Goal: Information Seeking & Learning: Learn about a topic

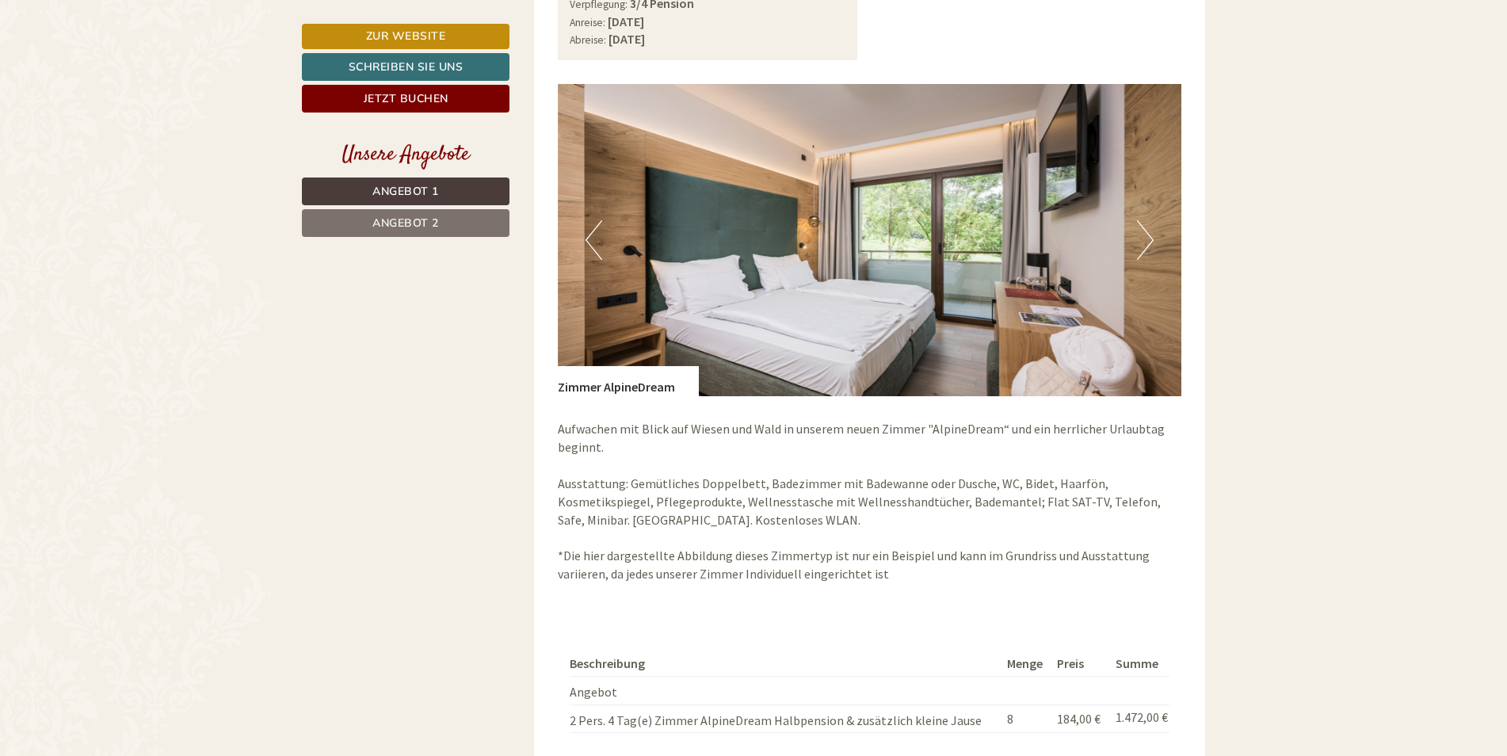
scroll to position [1189, 0]
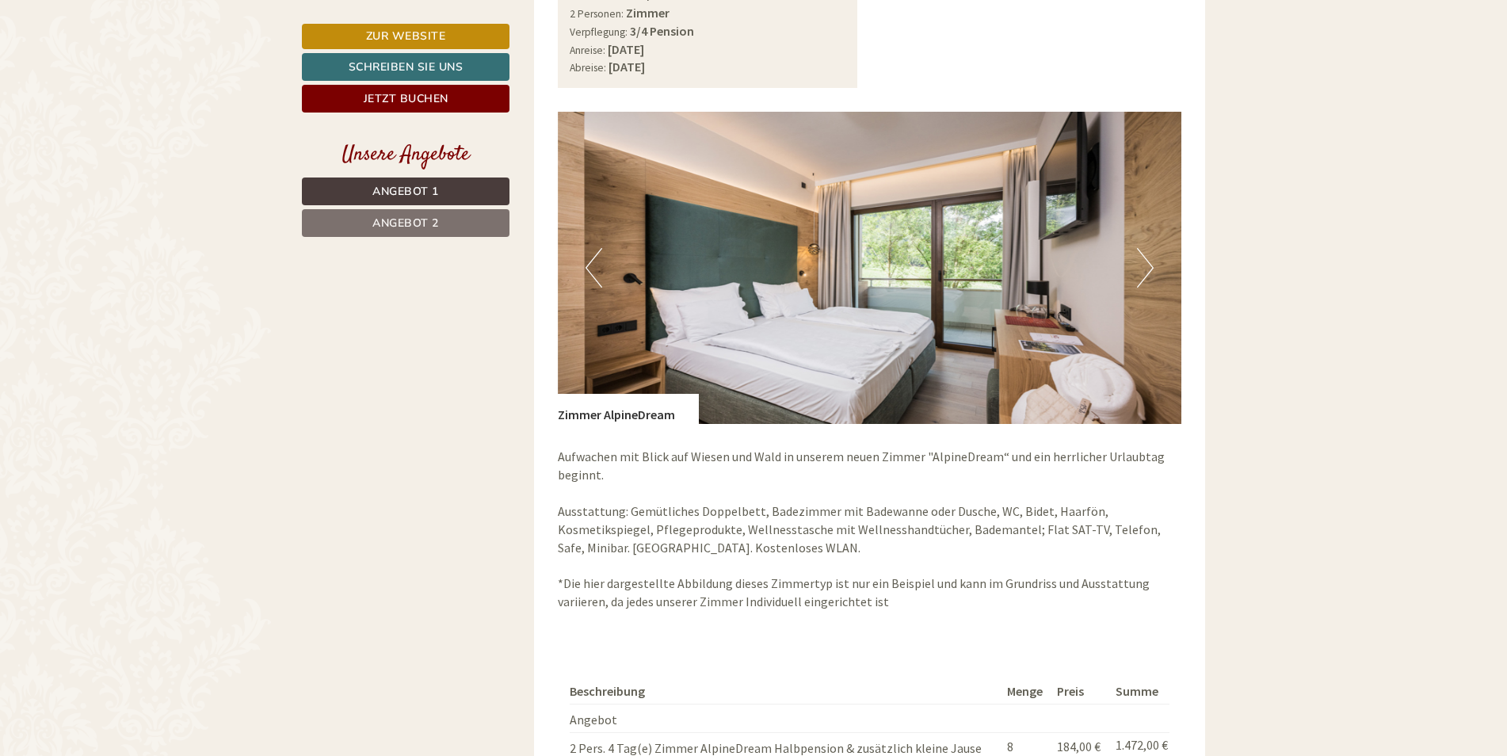
click at [1143, 258] on button "Next" at bounding box center [1145, 268] width 17 height 40
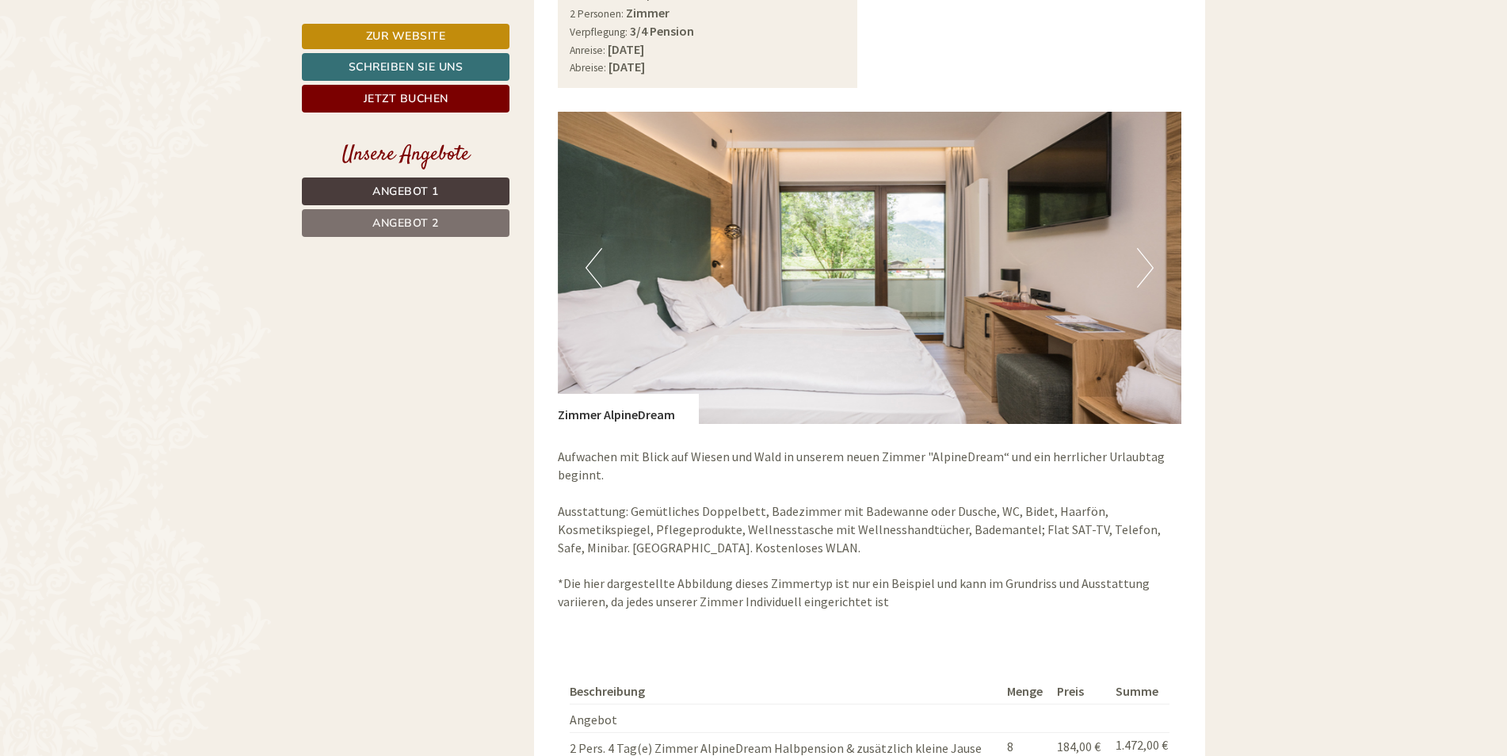
click at [1143, 258] on button "Next" at bounding box center [1145, 268] width 17 height 40
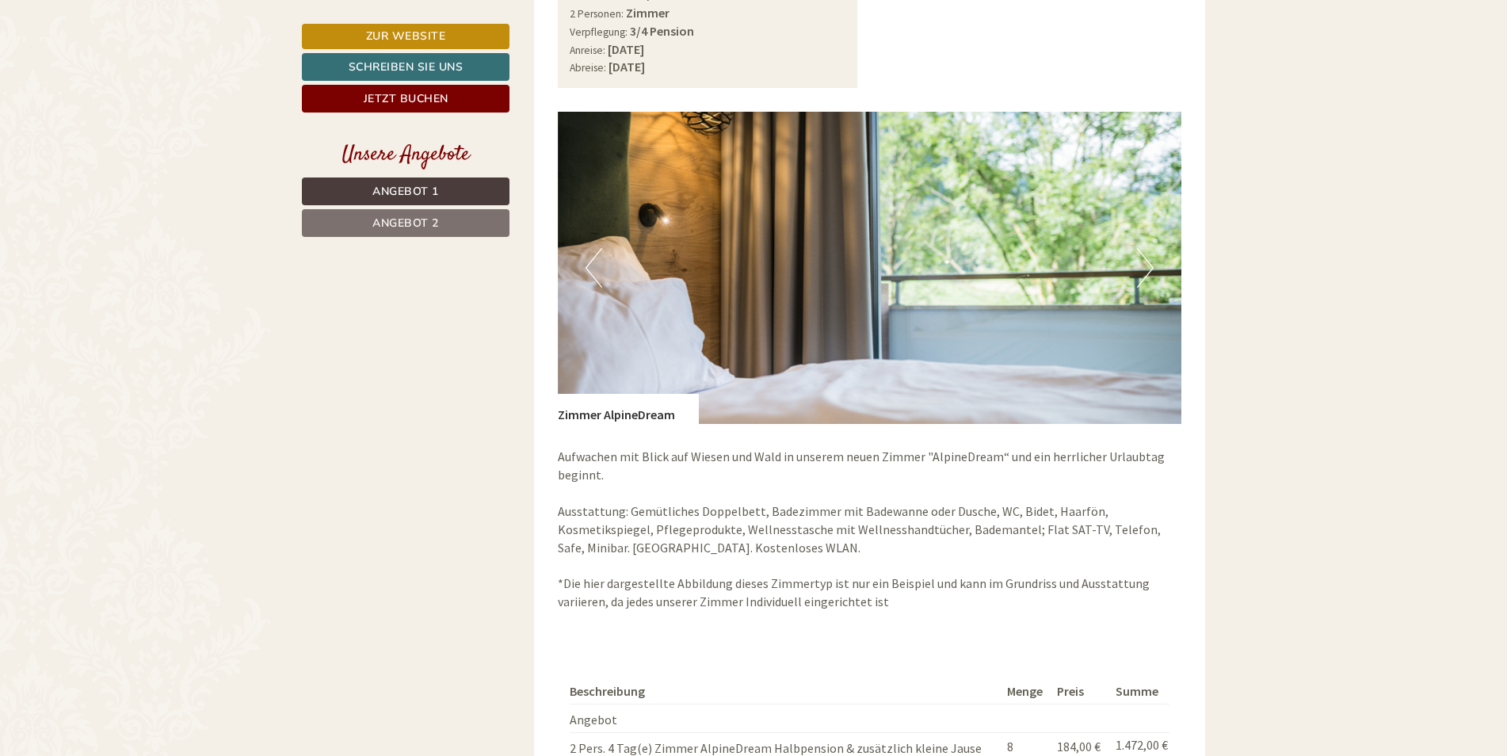
click at [1143, 258] on button "Next" at bounding box center [1145, 268] width 17 height 40
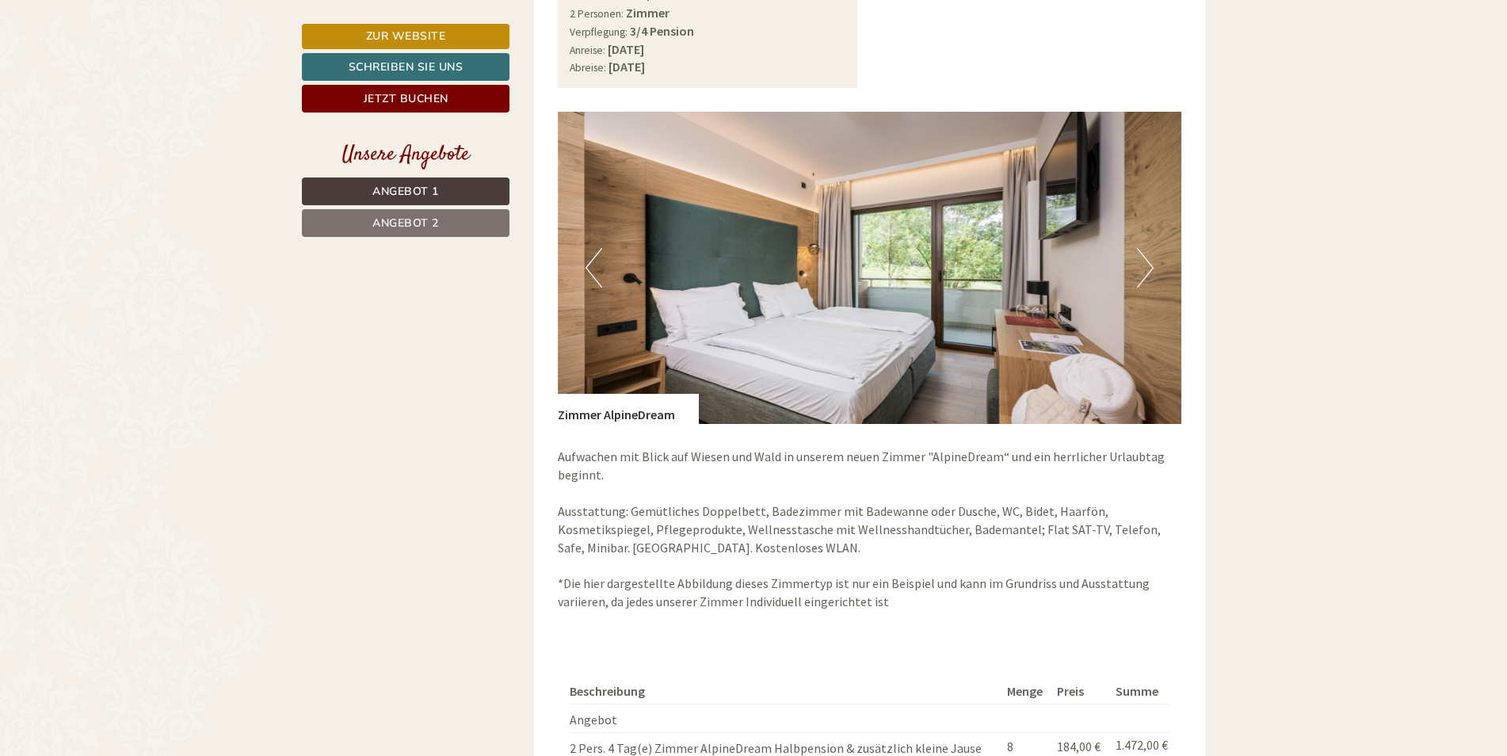
click at [1143, 258] on button "Next" at bounding box center [1145, 268] width 17 height 40
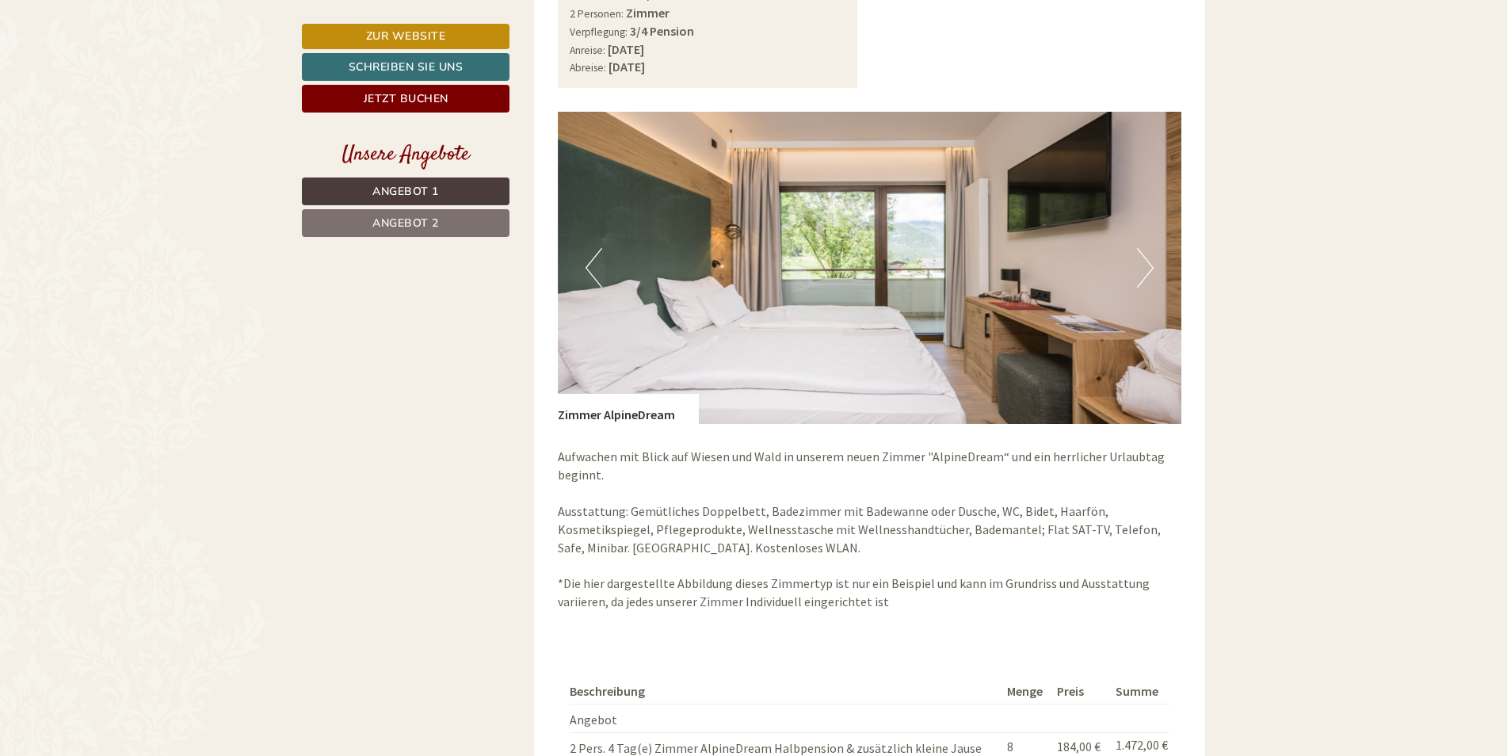
click at [1143, 258] on button "Next" at bounding box center [1145, 268] width 17 height 40
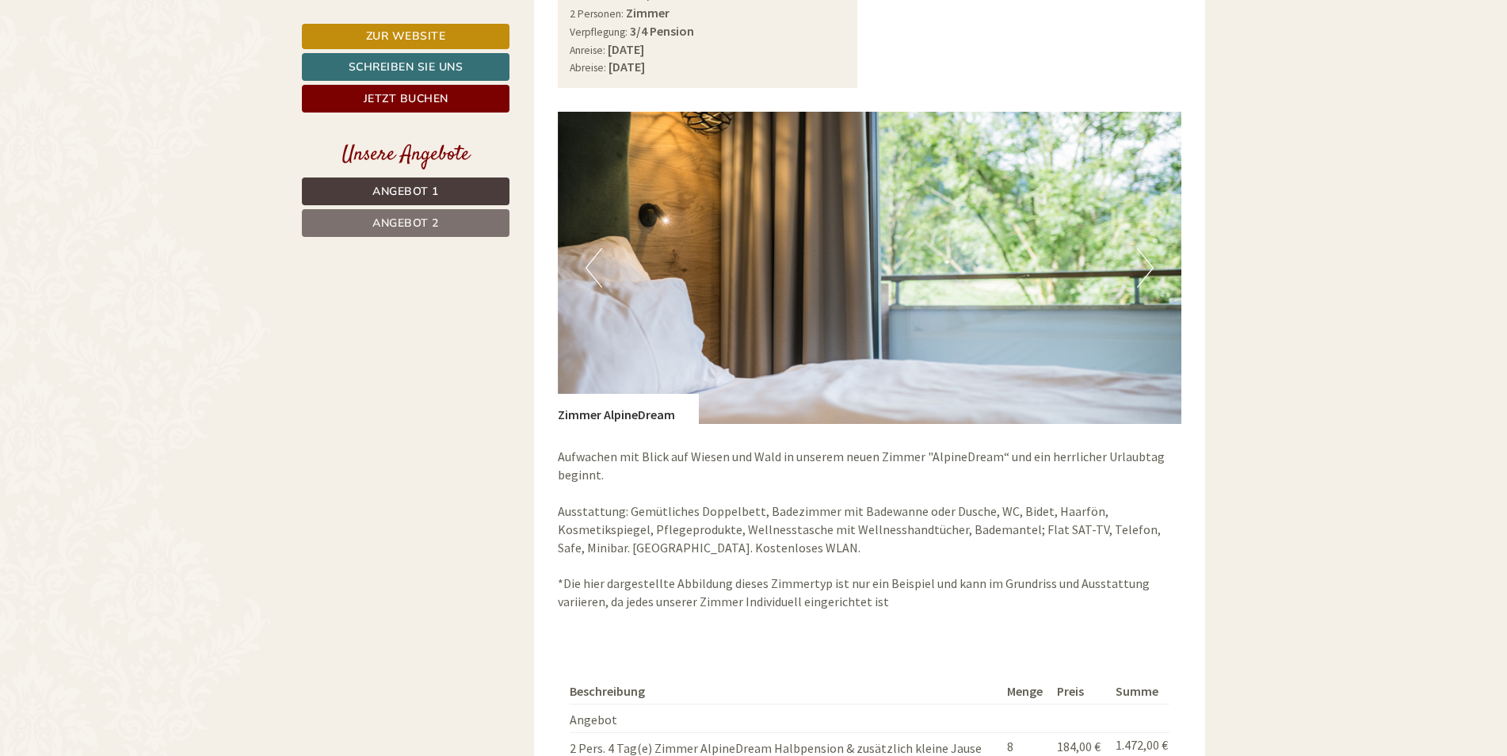
click at [1143, 258] on button "Next" at bounding box center [1145, 268] width 17 height 40
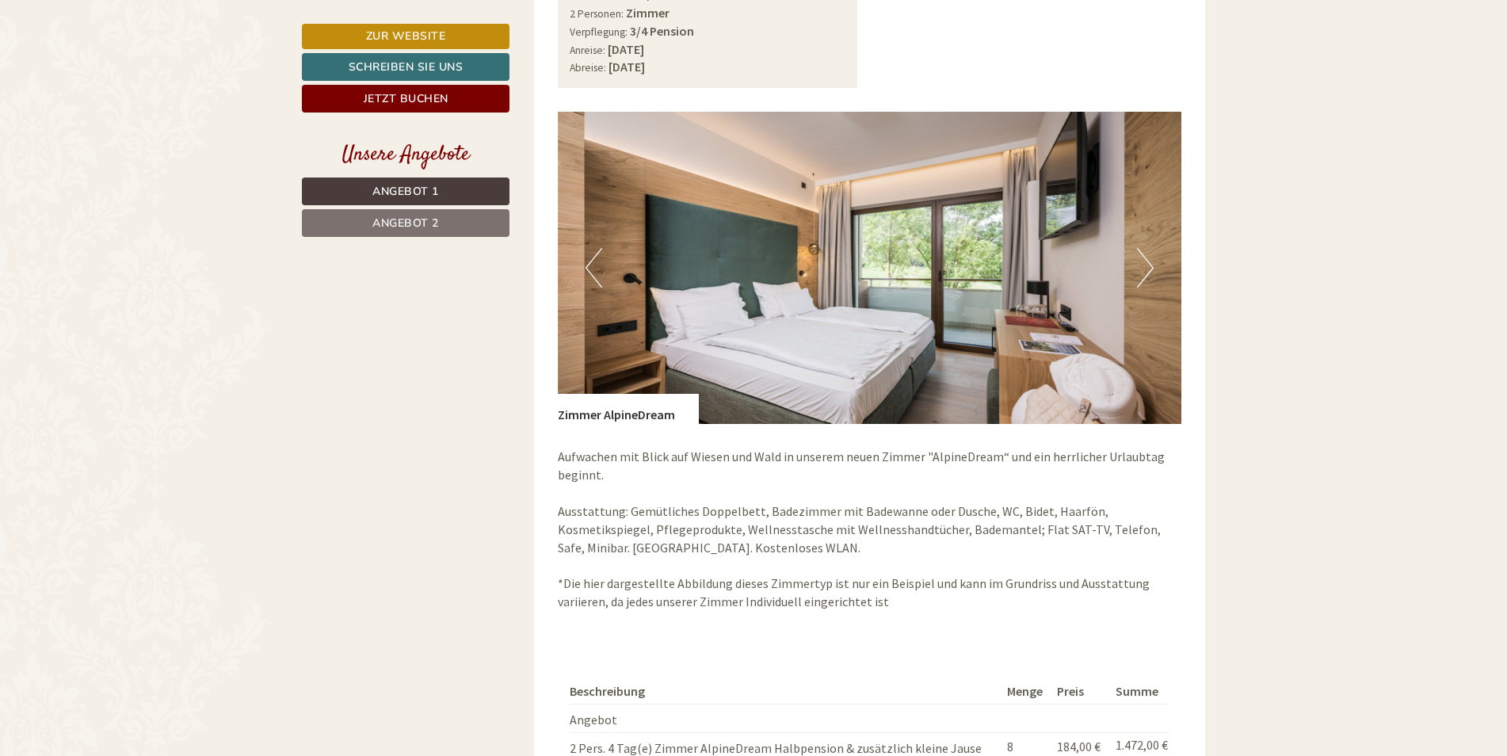
click at [1143, 258] on button "Next" at bounding box center [1145, 268] width 17 height 40
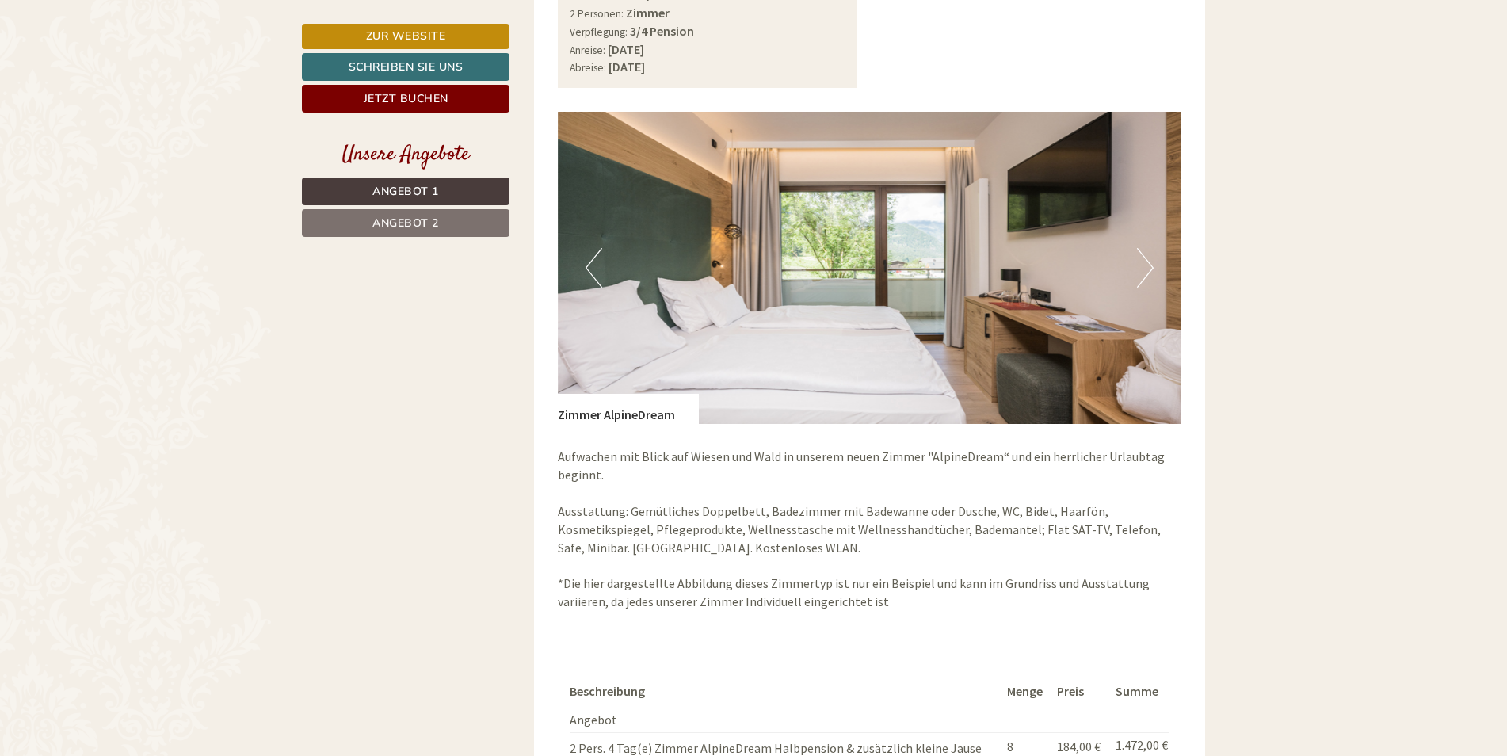
click at [1143, 258] on button "Next" at bounding box center [1145, 268] width 17 height 40
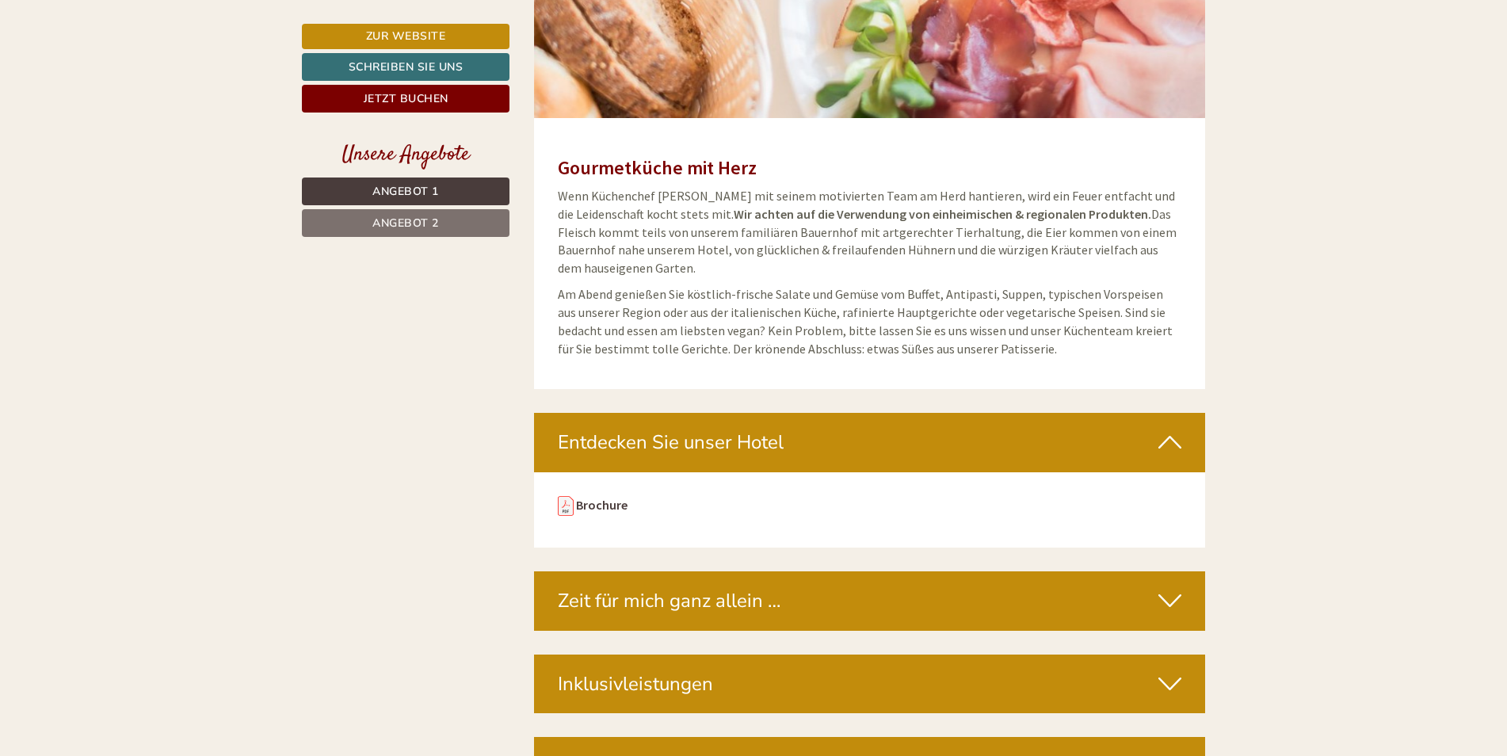
scroll to position [4280, 0]
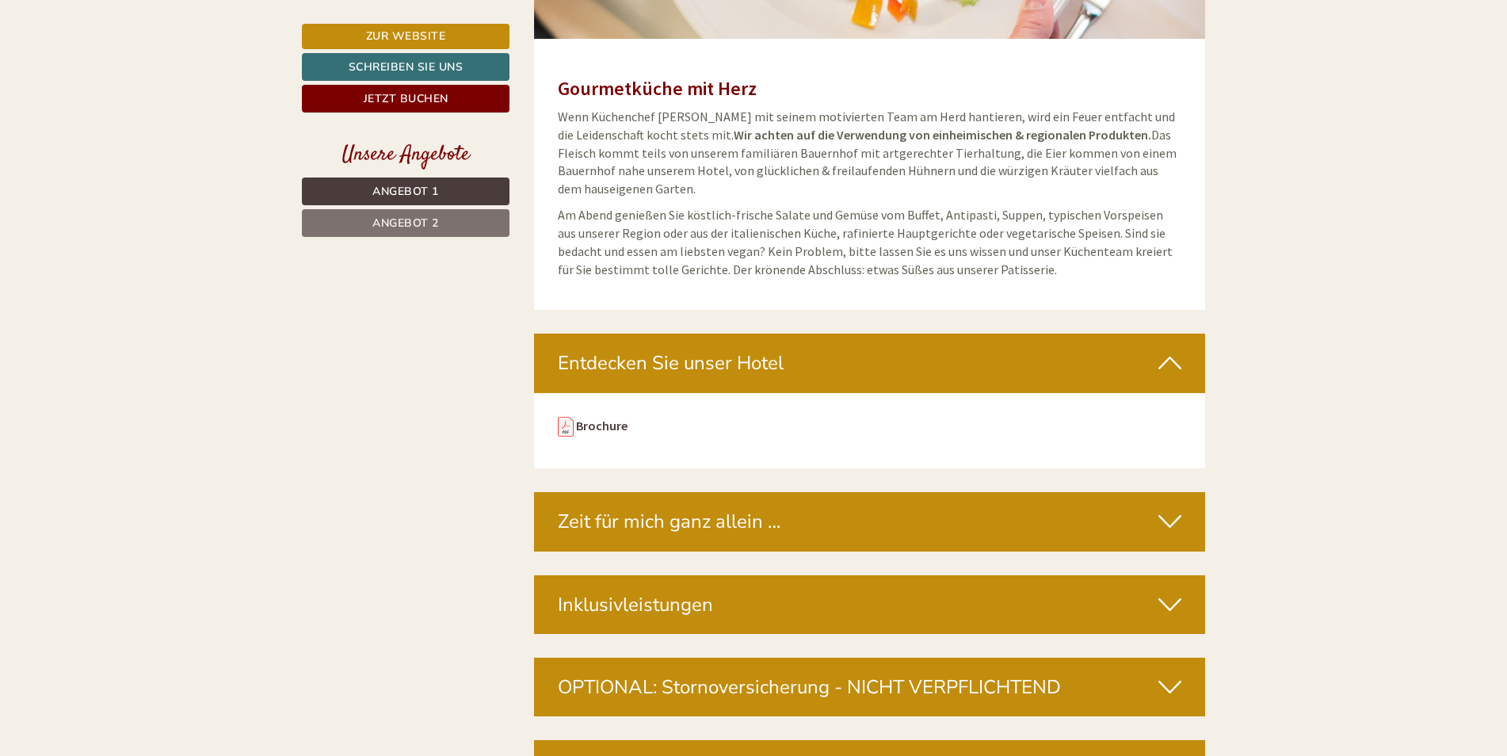
click at [668, 586] on div "Inklusivleistungen" at bounding box center [870, 604] width 672 height 59
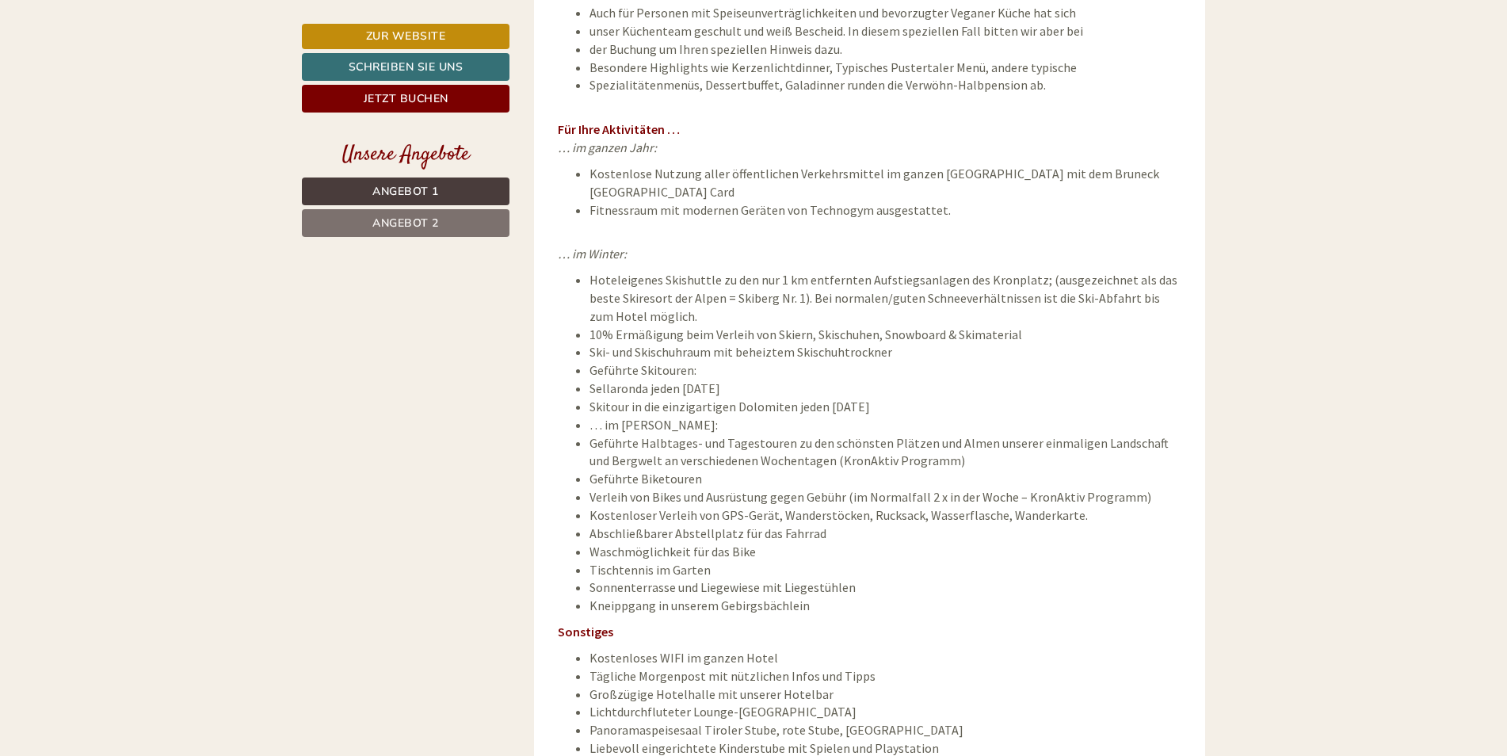
scroll to position [5706, 0]
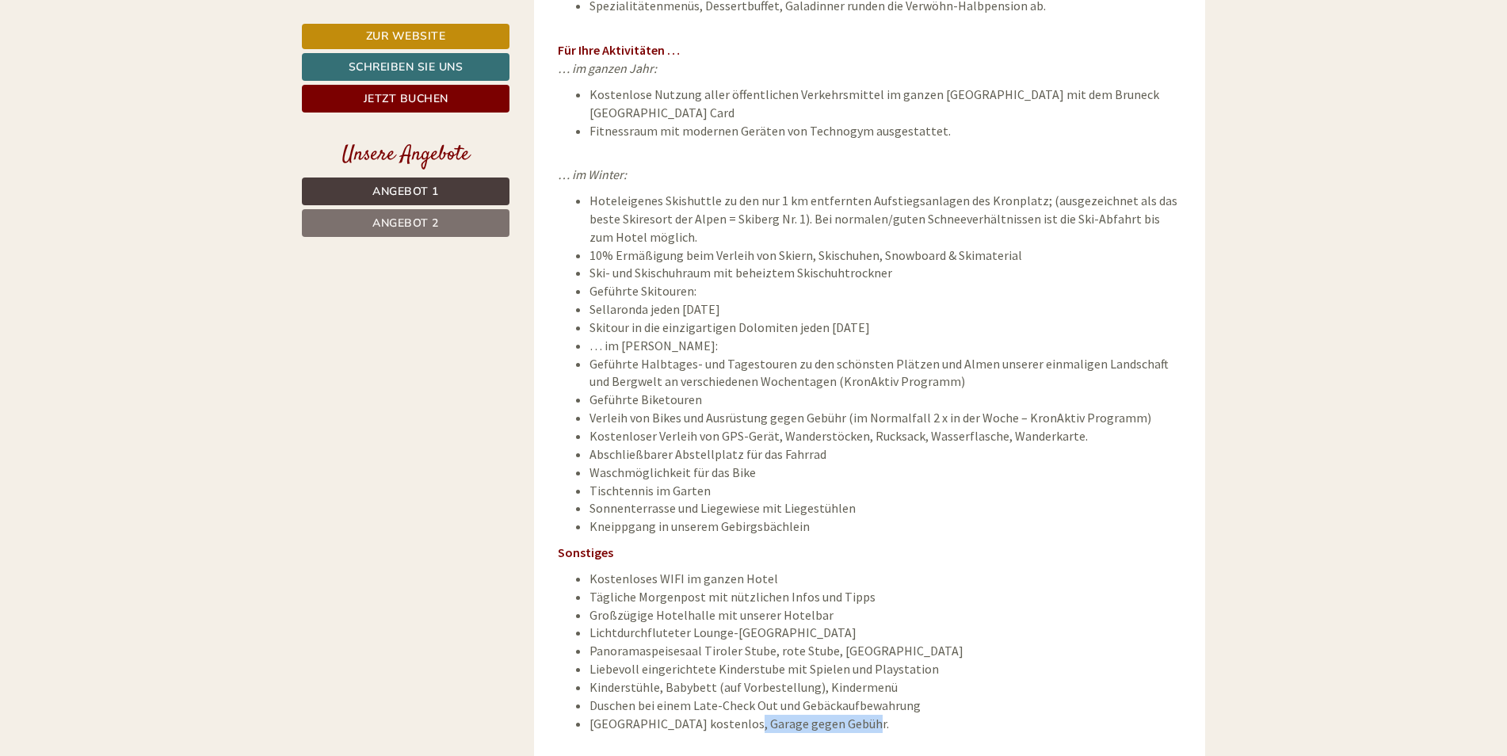
drag, startPoint x: 834, startPoint y: 697, endPoint x: 735, endPoint y: 720, distance: 101.7
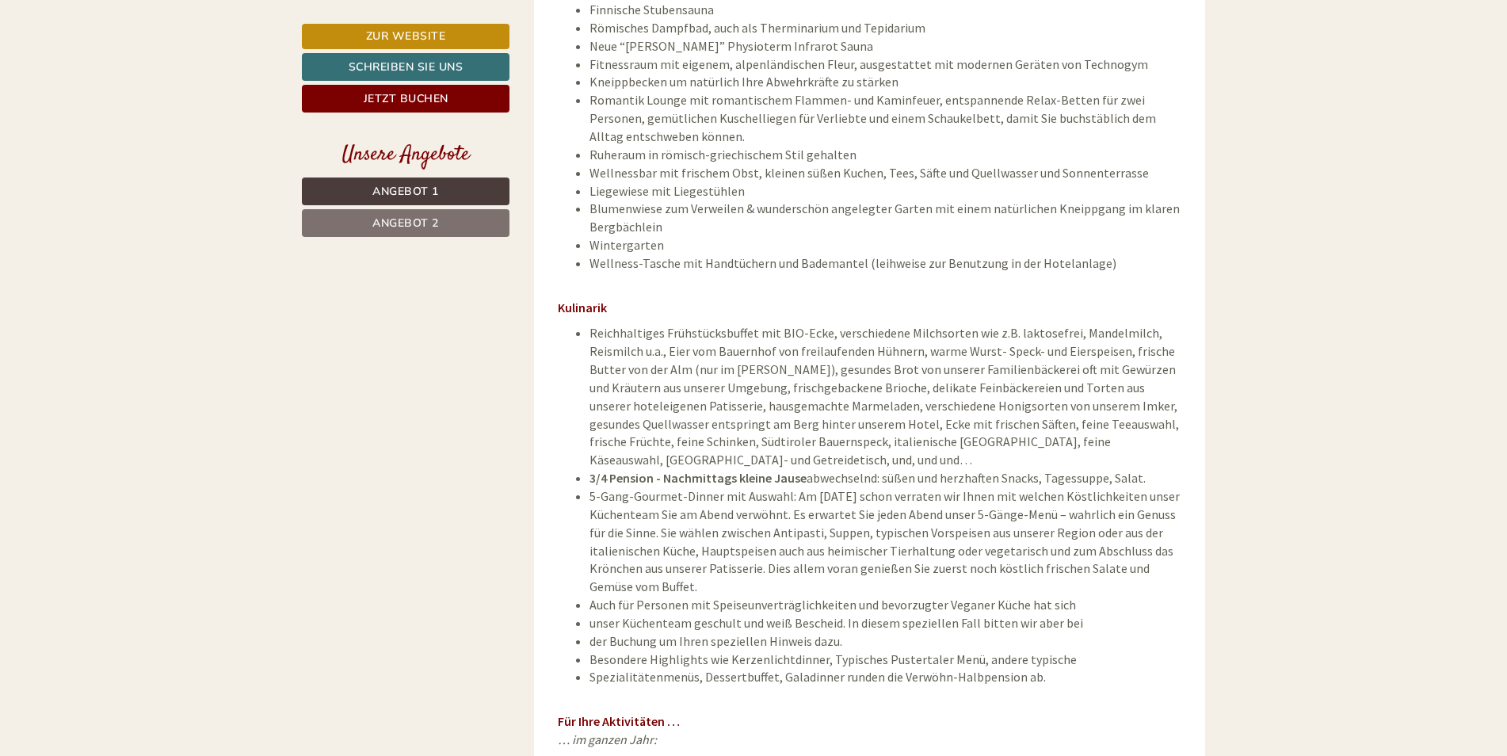
scroll to position [4976, 0]
